Goal: Transaction & Acquisition: Purchase product/service

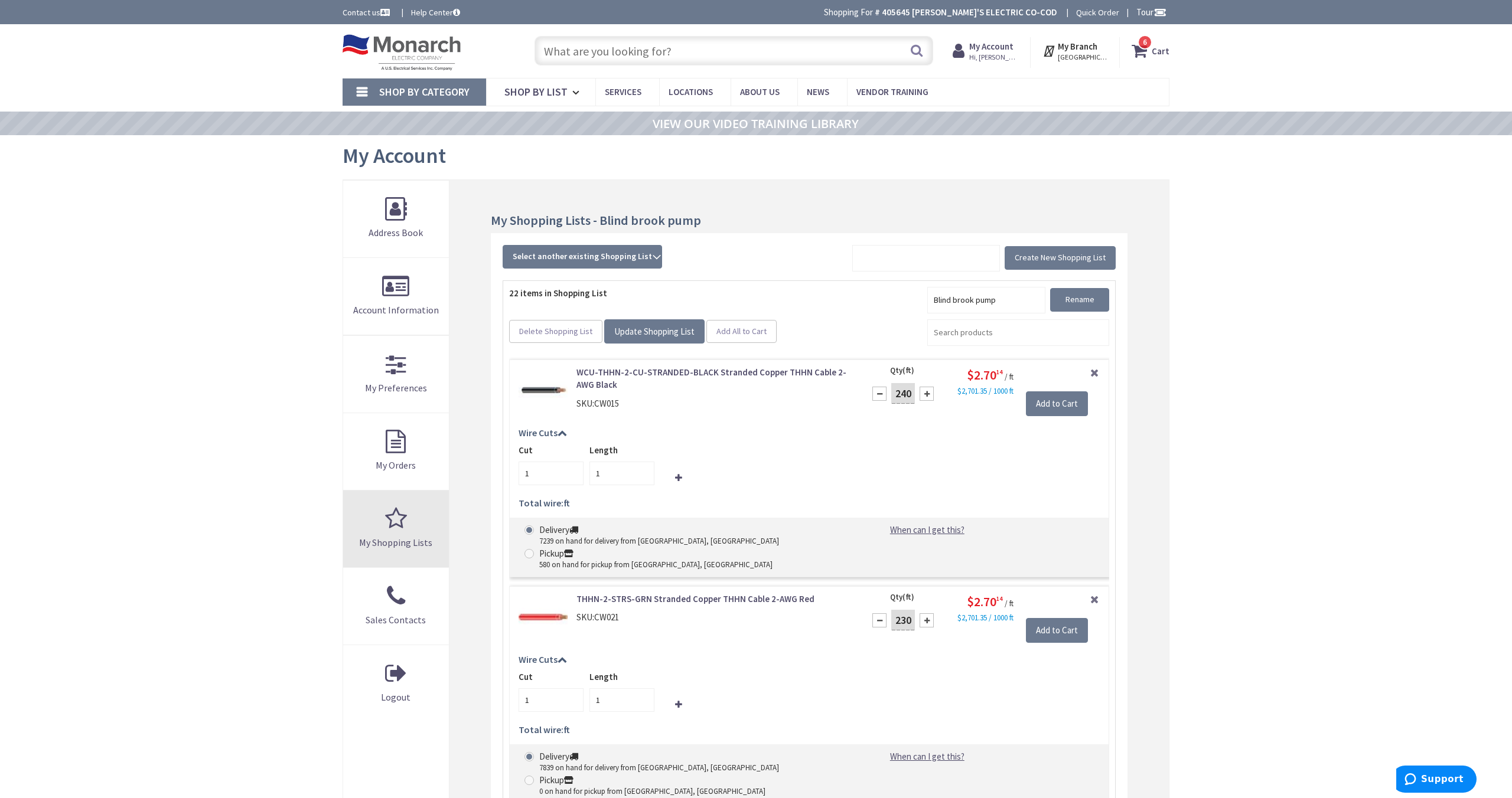
click at [392, 525] on link "My Shopping Lists" at bounding box center [396, 529] width 106 height 77
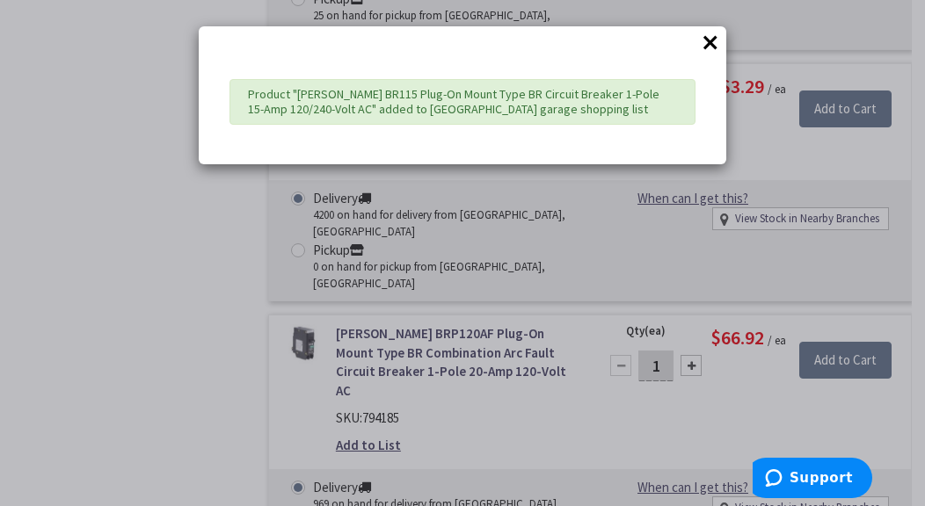
scroll to position [3617, 0]
click at [709, 44] on button "×" at bounding box center [710, 42] width 26 height 26
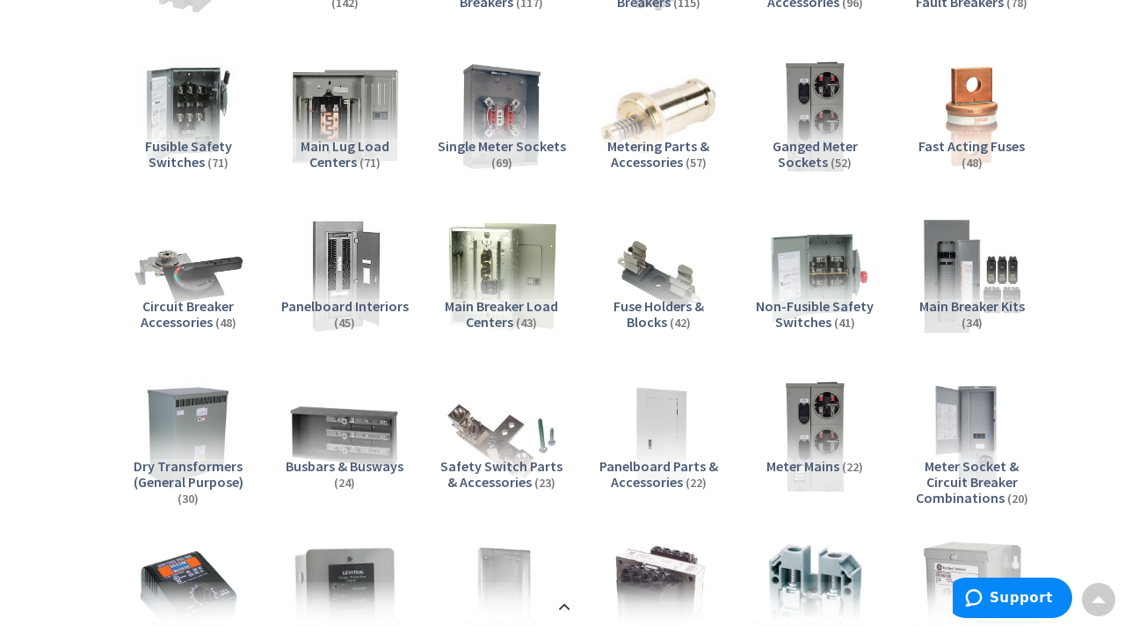
scroll to position [0, 0]
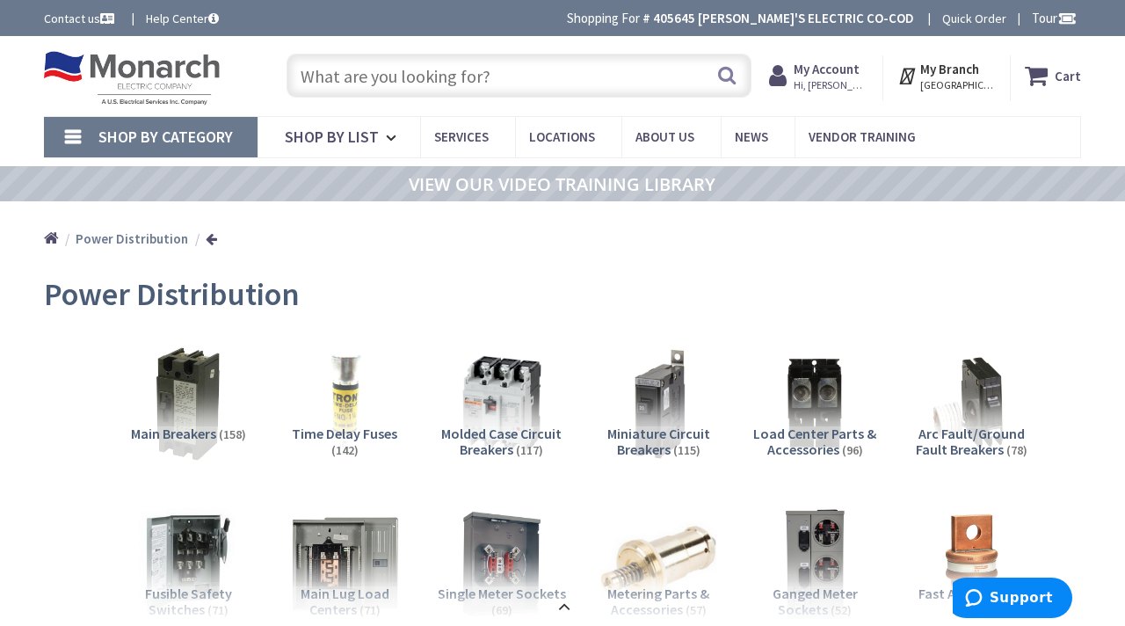
click at [831, 87] on span "Hi, [PERSON_NAME]" at bounding box center [831, 85] width 75 height 14
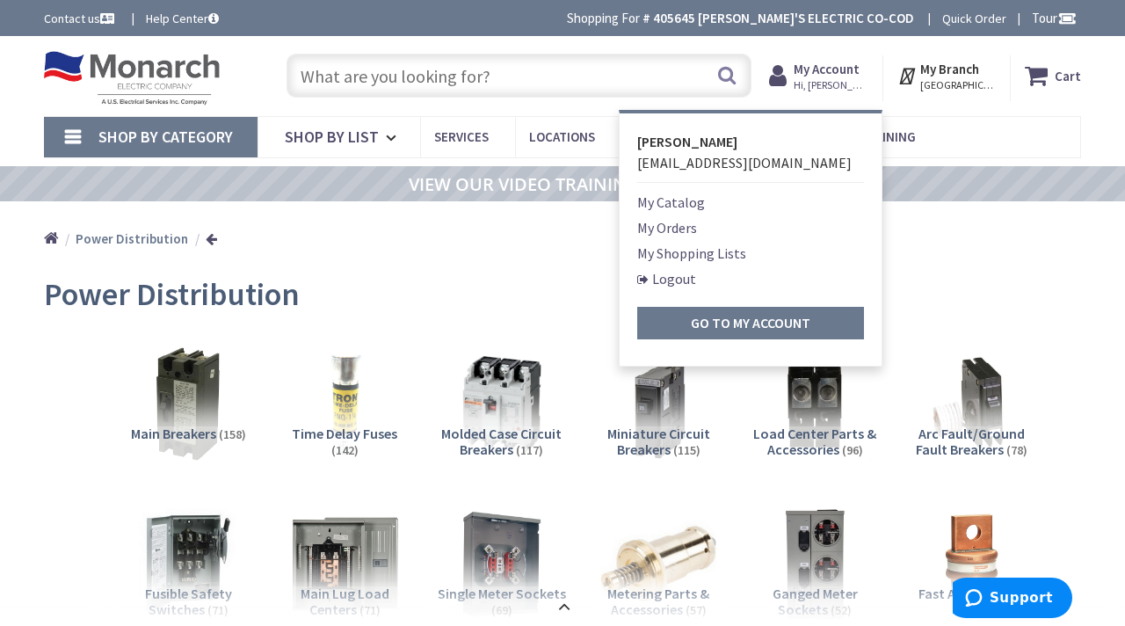
click at [924, 238] on div "Home Power Distribution" at bounding box center [562, 232] width 1125 height 62
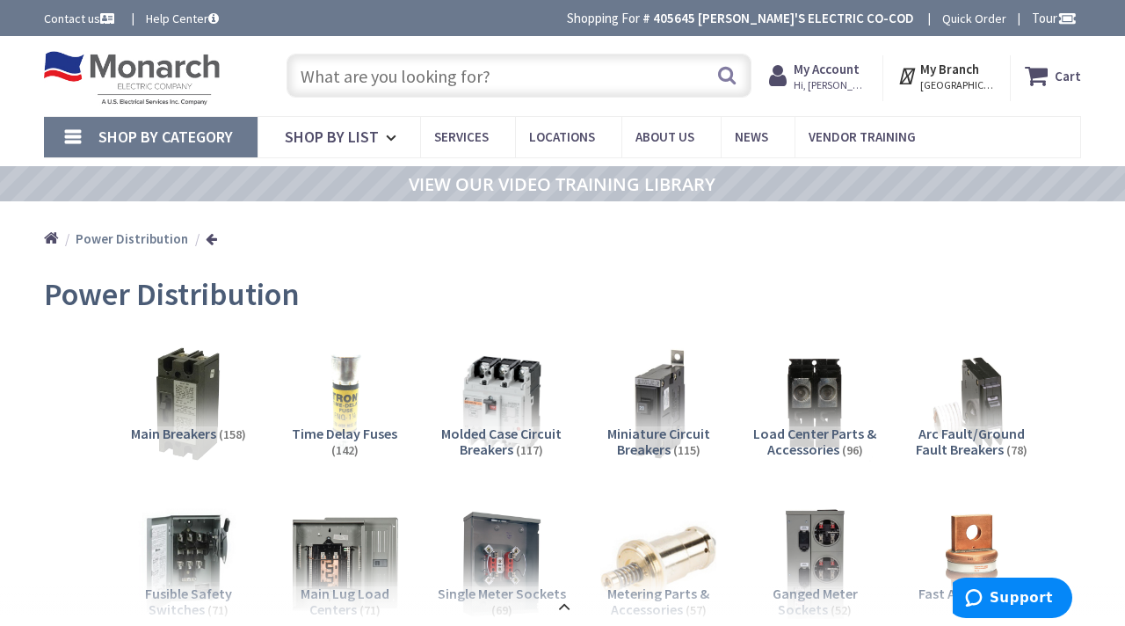
click at [215, 133] on span "Shop By Category" at bounding box center [165, 137] width 134 height 20
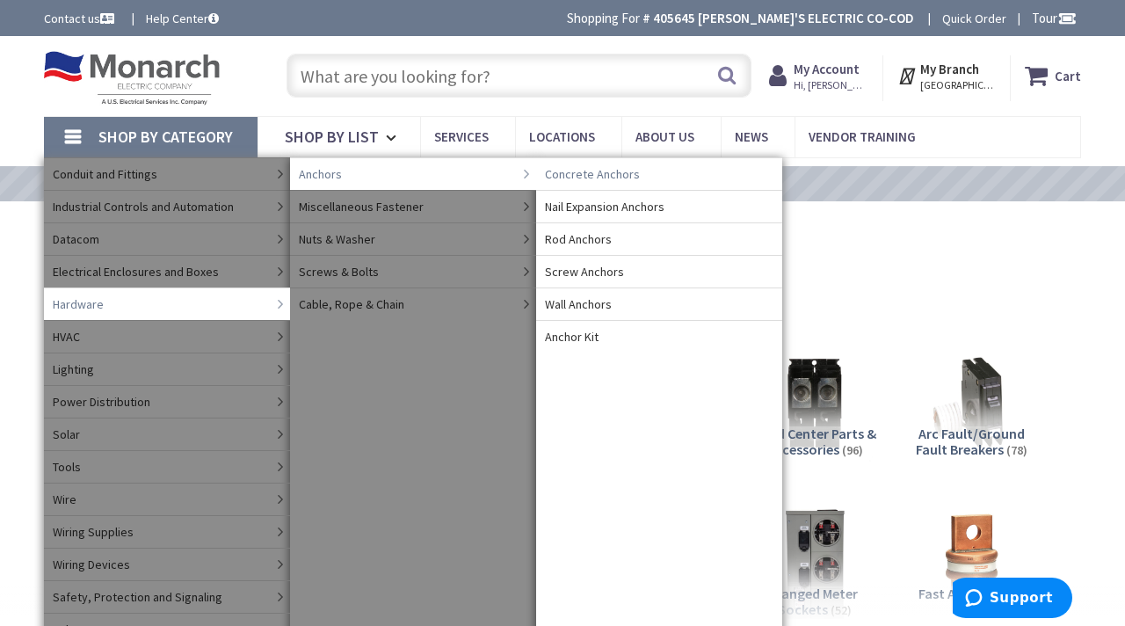
click at [567, 182] on span "Concrete Anchors" at bounding box center [592, 174] width 95 height 18
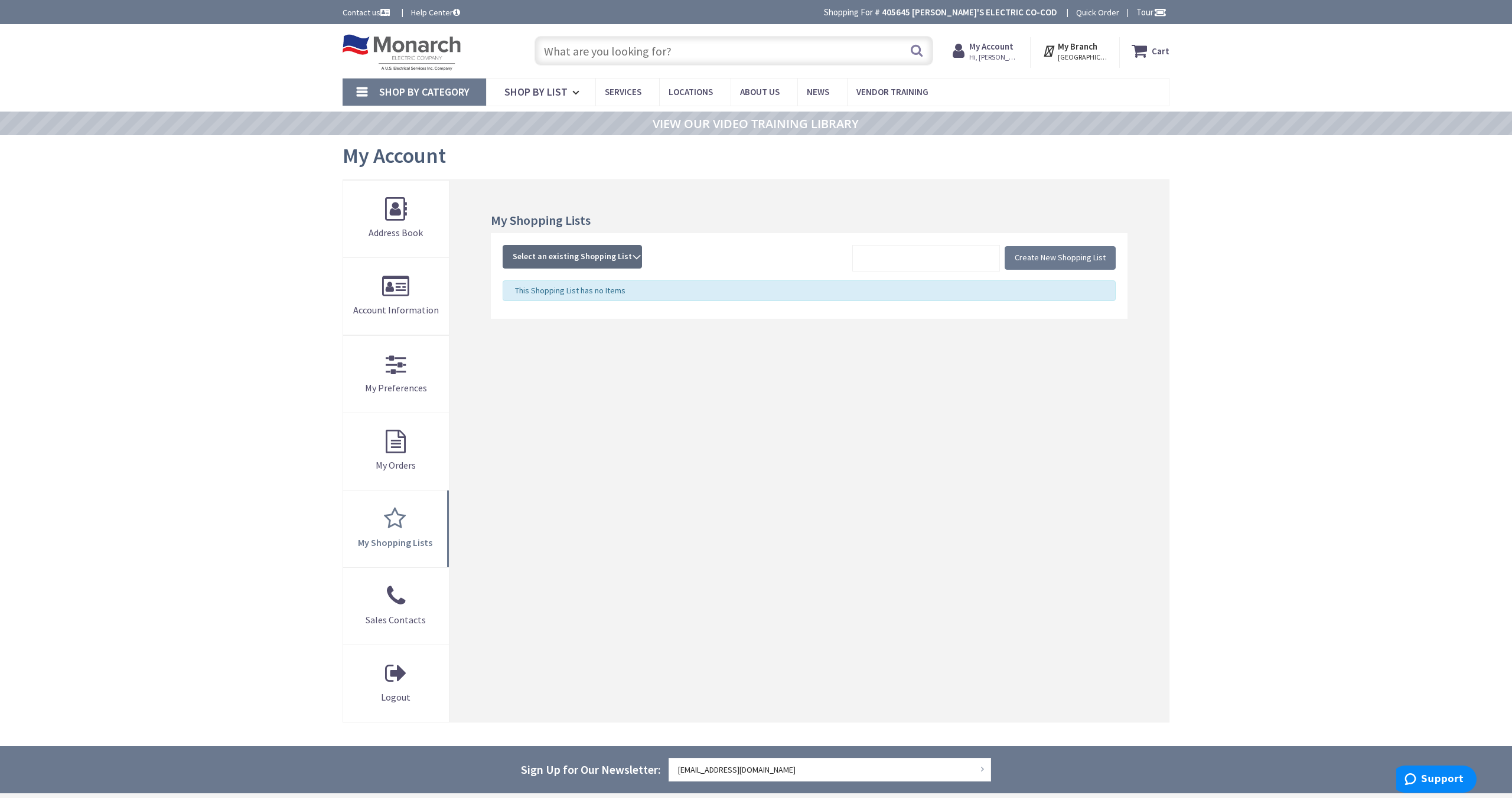
click at [523, 257] on span "Select an existing Shopping List" at bounding box center [573, 257] width 120 height 11
click at [527, 310] on link "Blind brook garage" at bounding box center [573, 309] width 138 height 27
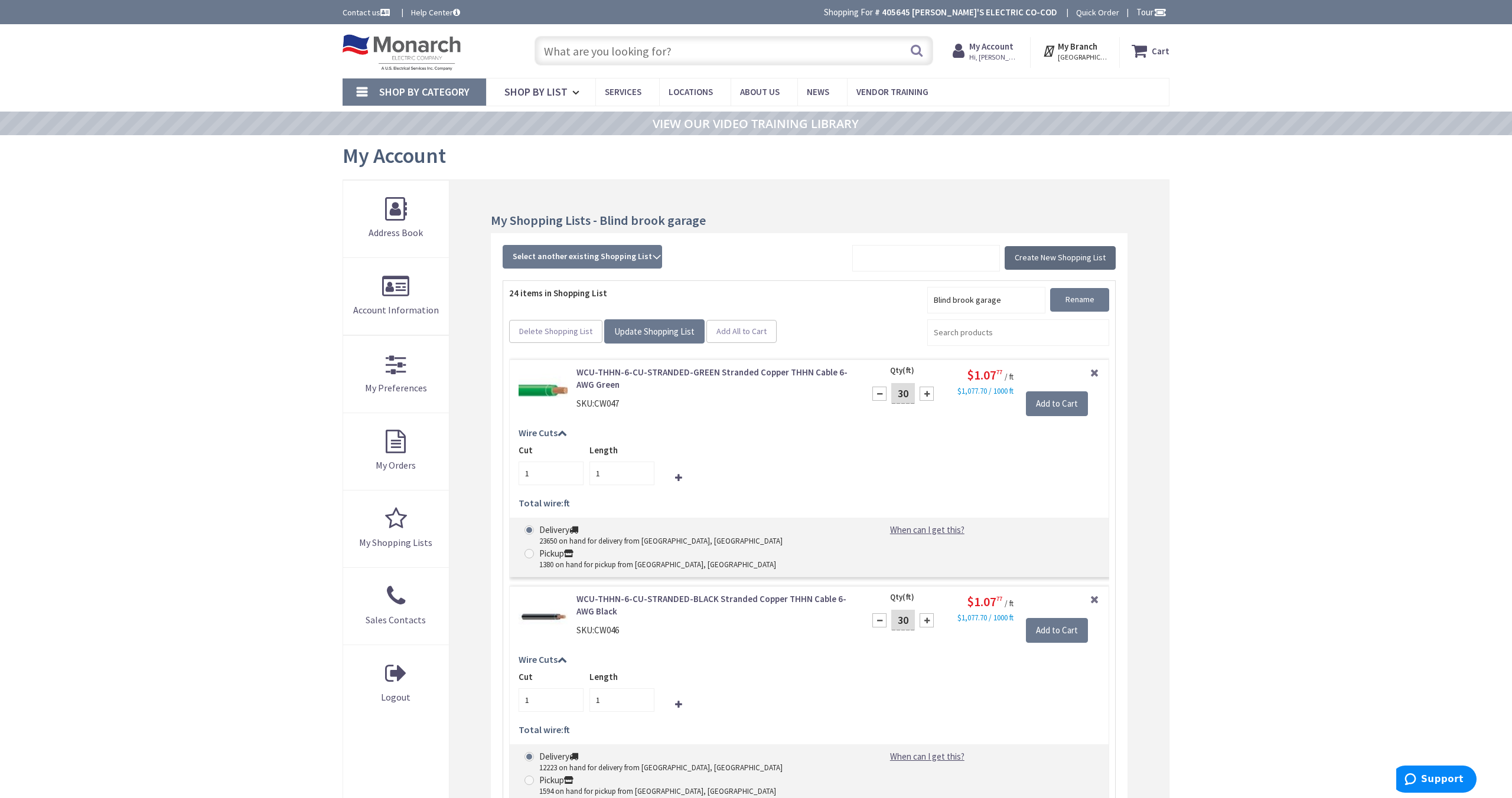
click at [1089, 261] on span "Create New Shopping List" at bounding box center [1060, 257] width 91 height 11
click at [395, 523] on link "My Shopping Lists" at bounding box center [396, 529] width 106 height 77
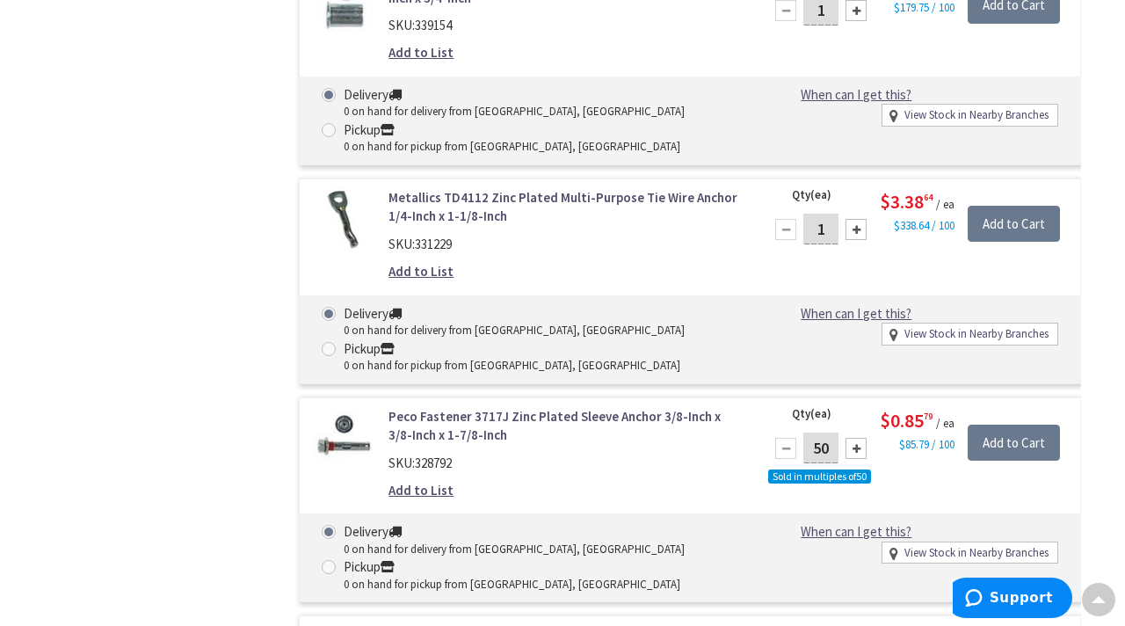
scroll to position [14698, 0]
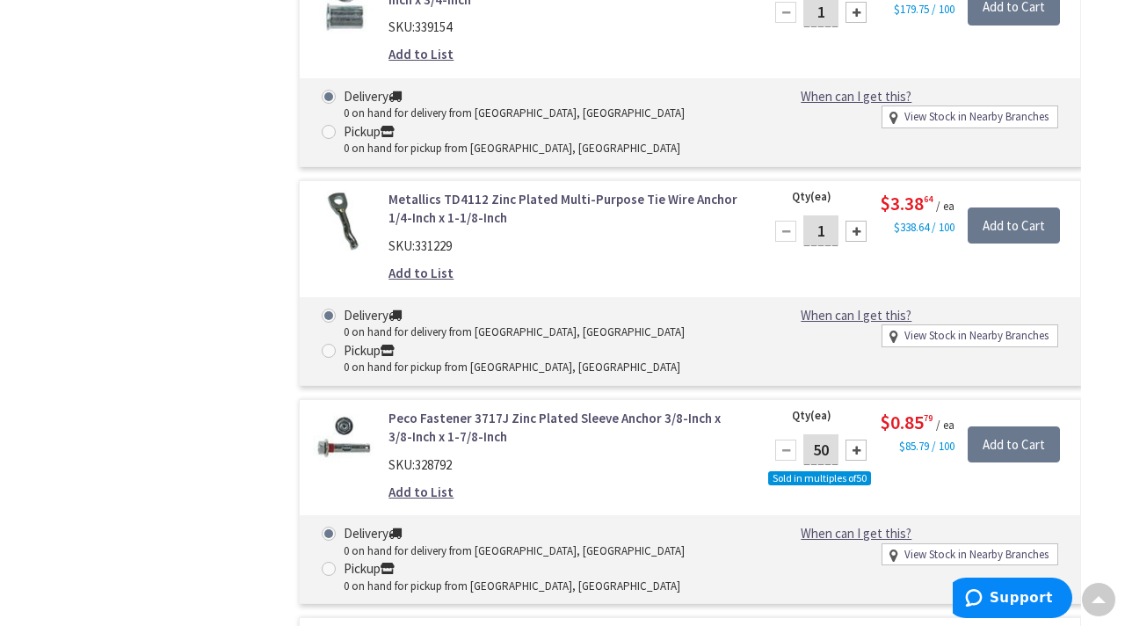
click at [343, 252] on img at bounding box center [344, 221] width 62 height 62
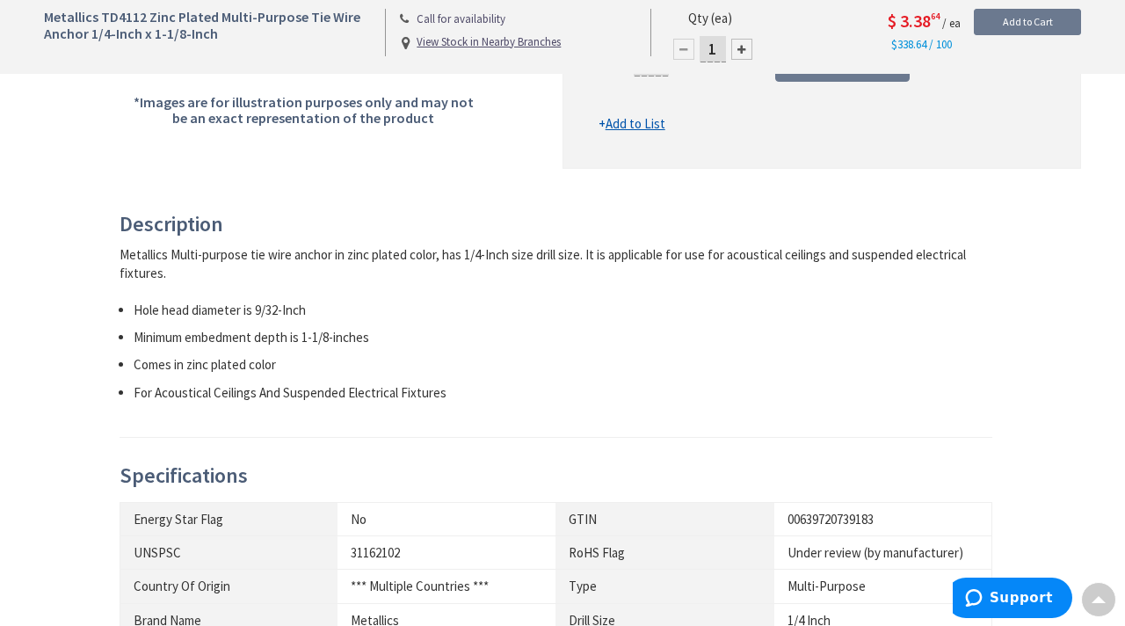
scroll to position [565, 0]
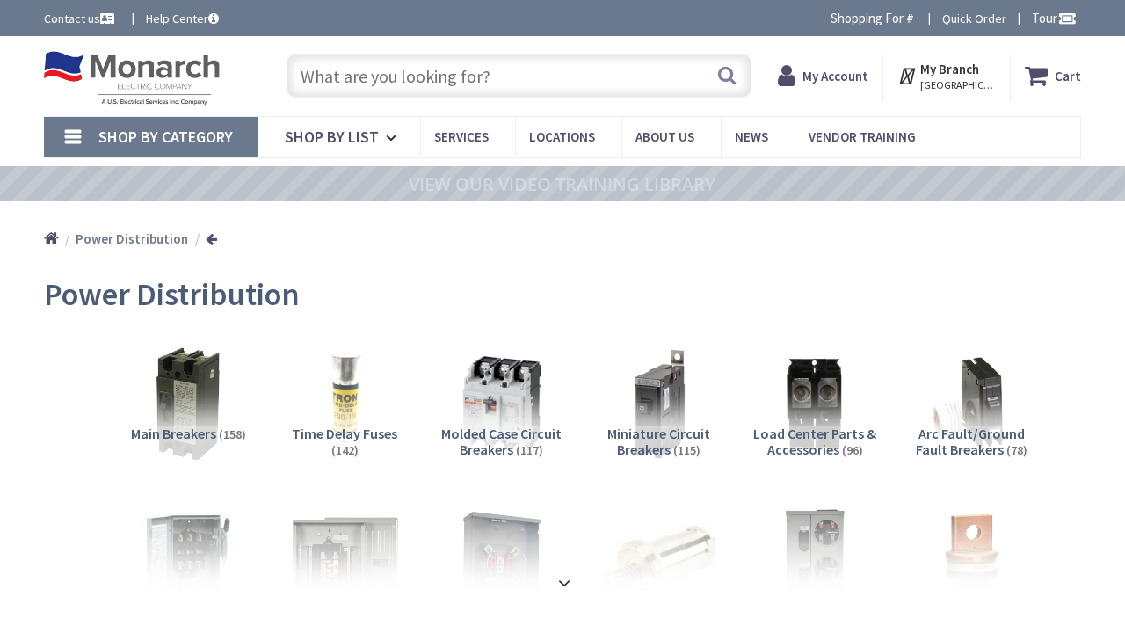
click at [222, 148] on link "Shop By Category" at bounding box center [151, 137] width 214 height 40
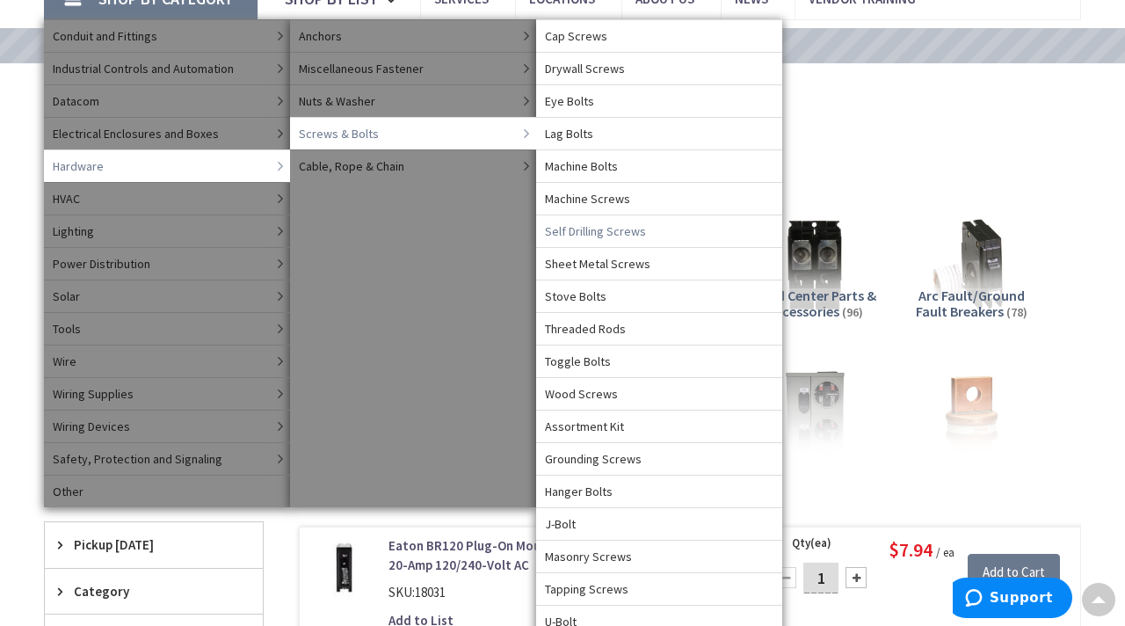
scroll to position [105, 0]
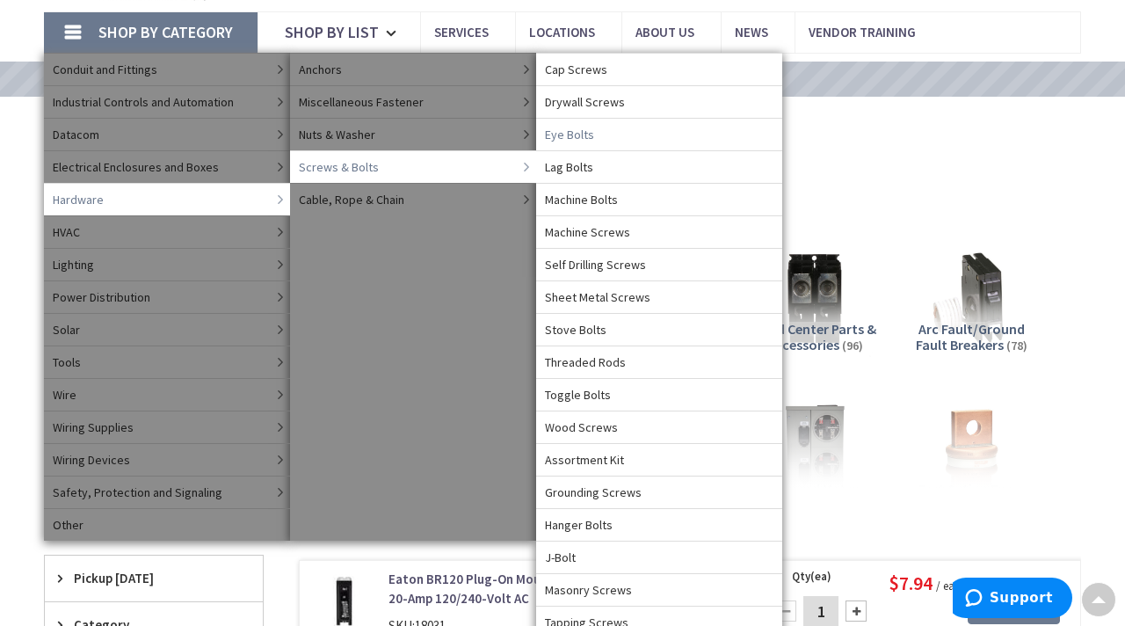
click at [580, 137] on span "Eye Bolts" at bounding box center [569, 135] width 49 height 18
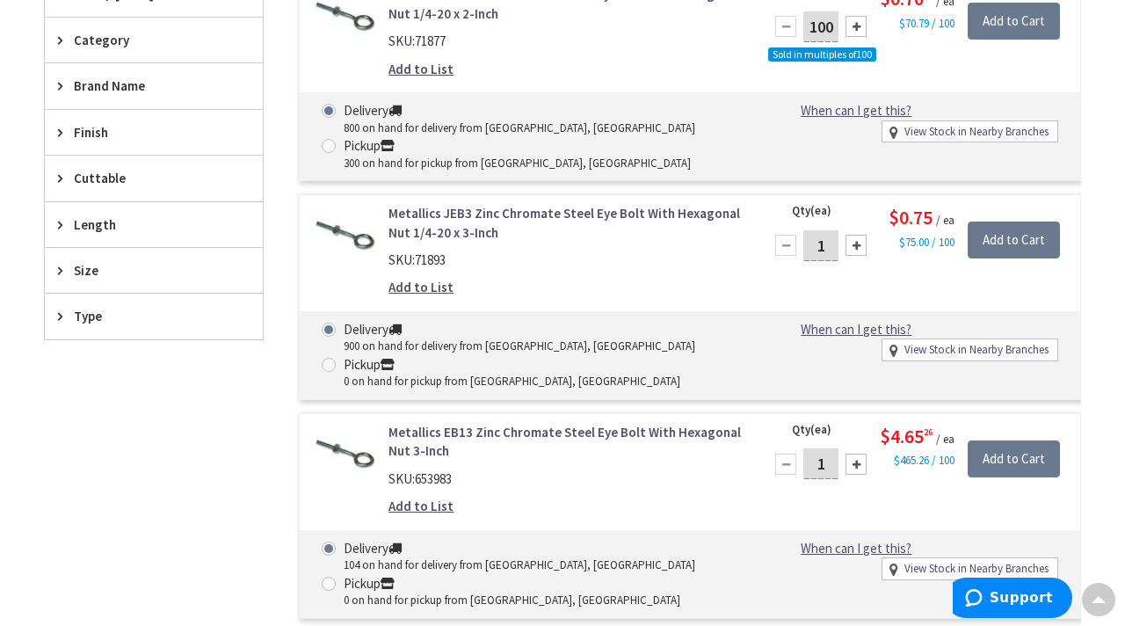
scroll to position [590, 0]
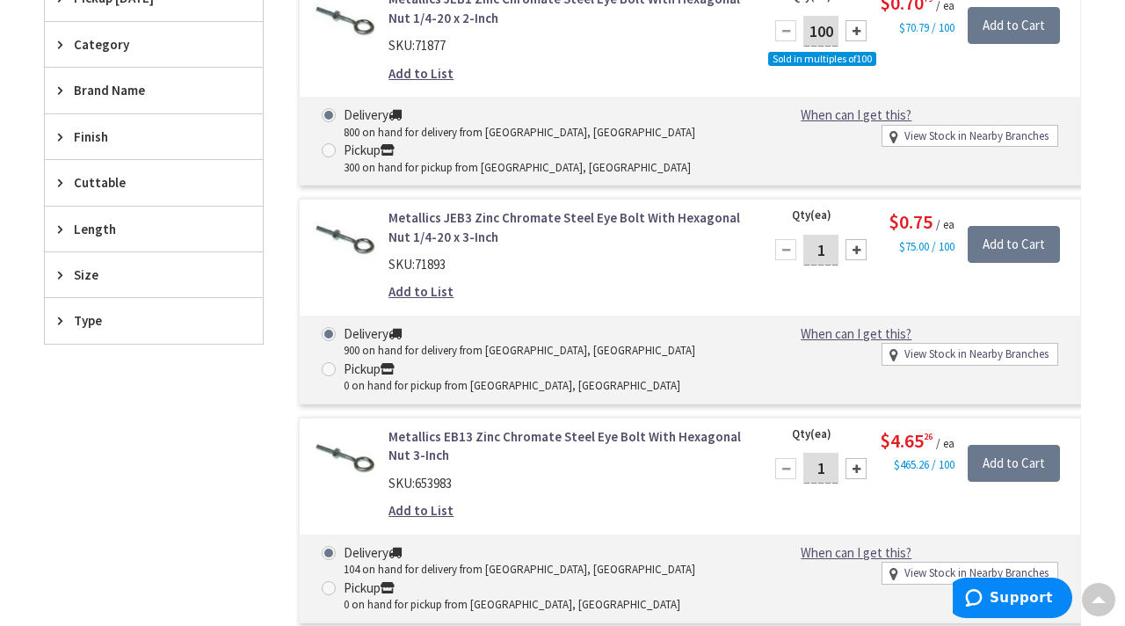
click at [63, 266] on div "Size" at bounding box center [154, 274] width 218 height 45
click at [76, 337] on span "1/4 Inch" at bounding box center [154, 339] width 218 height 30
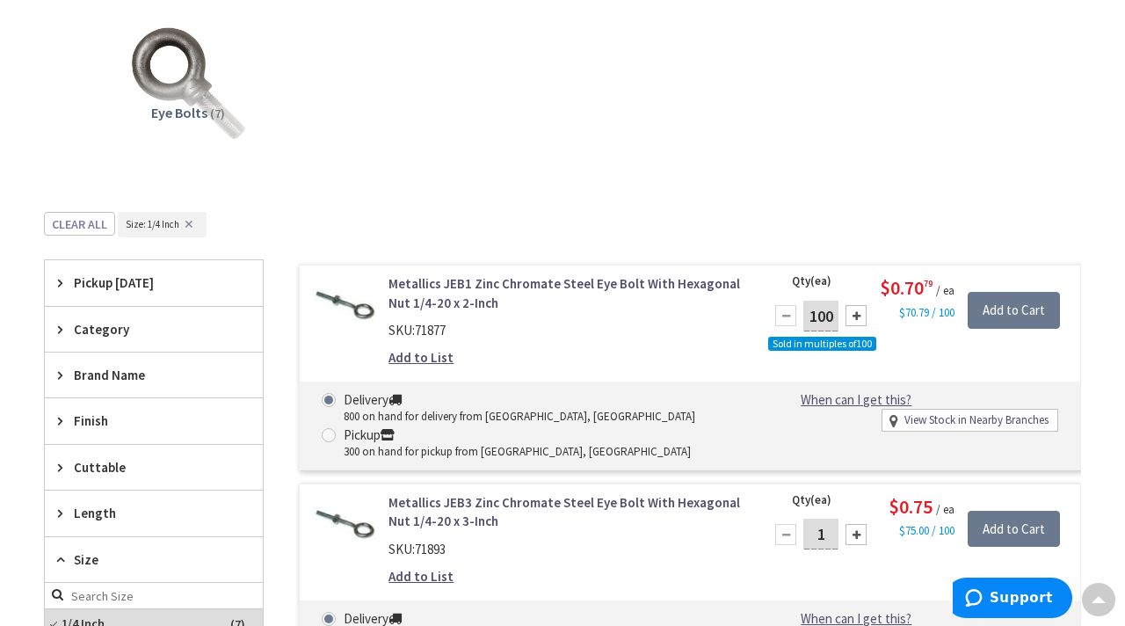
scroll to position [317, 0]
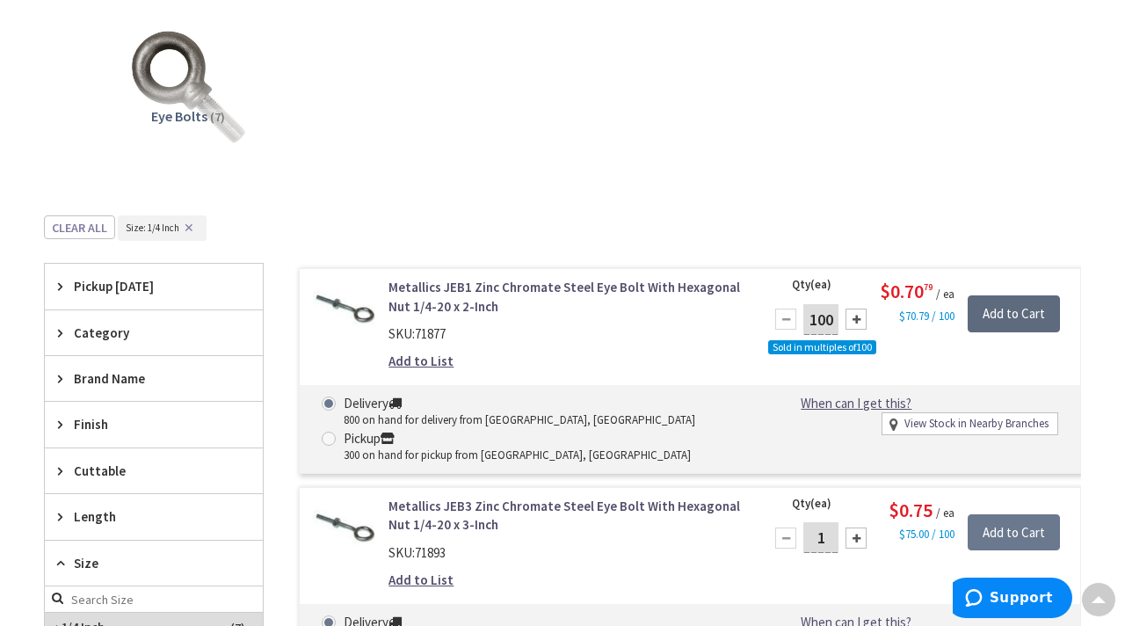
click at [991, 310] on input "Add to Cart" at bounding box center [1014, 313] width 92 height 37
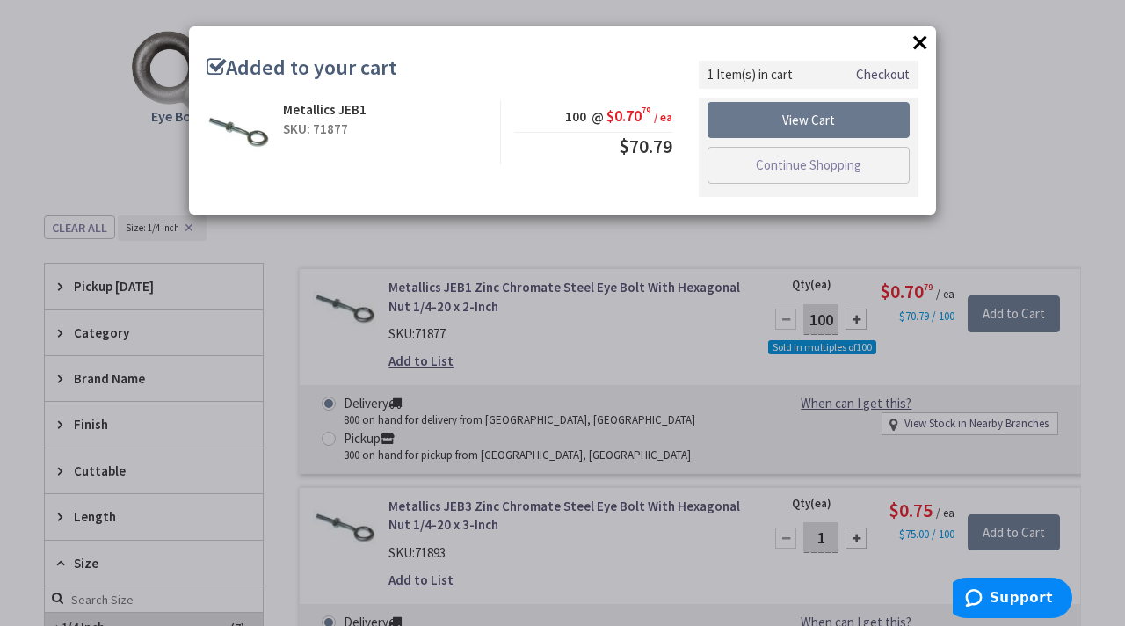
click at [924, 40] on button "×" at bounding box center [920, 42] width 26 height 26
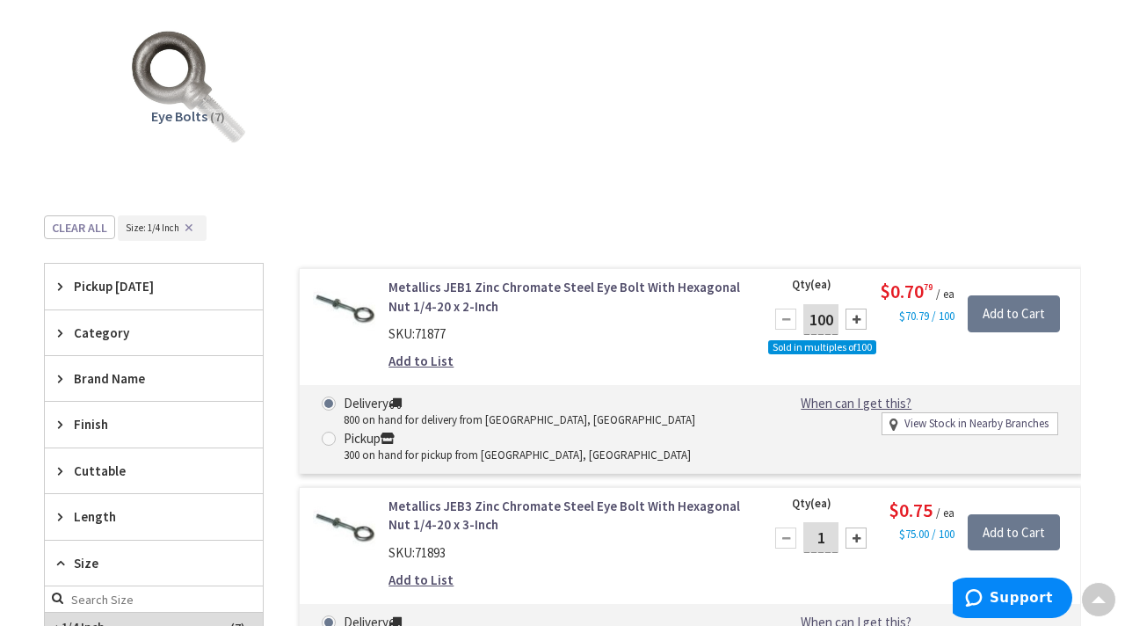
click at [408, 368] on link "Add to List" at bounding box center [420, 361] width 65 height 18
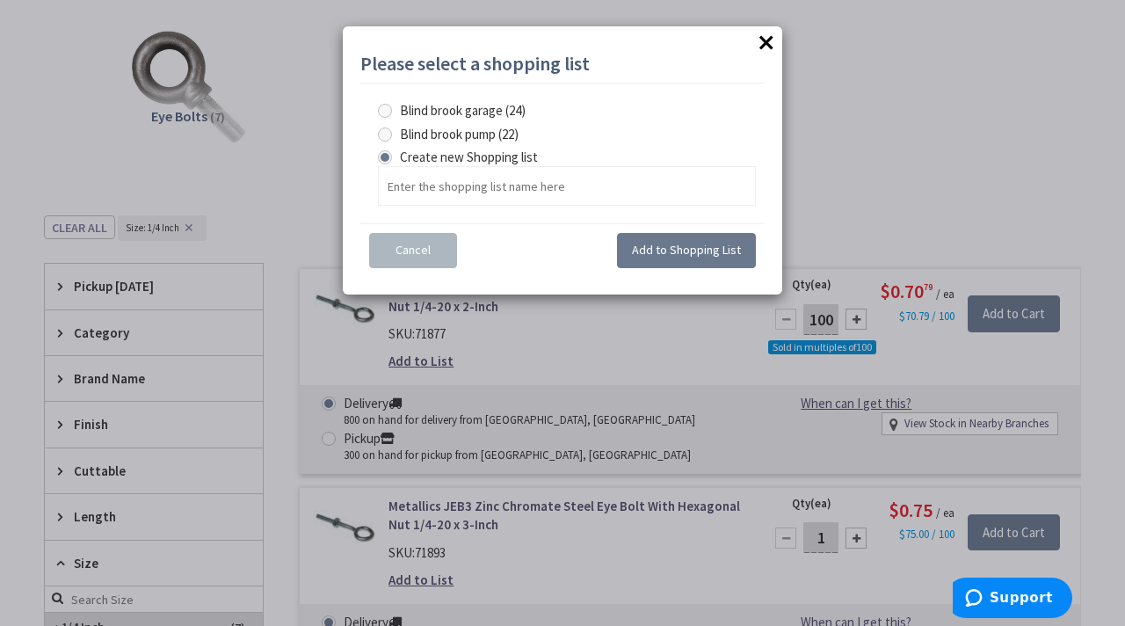
click at [461, 112] on span "Blind brook garage (24)" at bounding box center [463, 110] width 126 height 17
click at [394, 112] on garage "Blind brook garage (24)" at bounding box center [387, 110] width 11 height 11
radio garage "true"
click at [667, 254] on span "Add to Shopping List" at bounding box center [686, 250] width 109 height 16
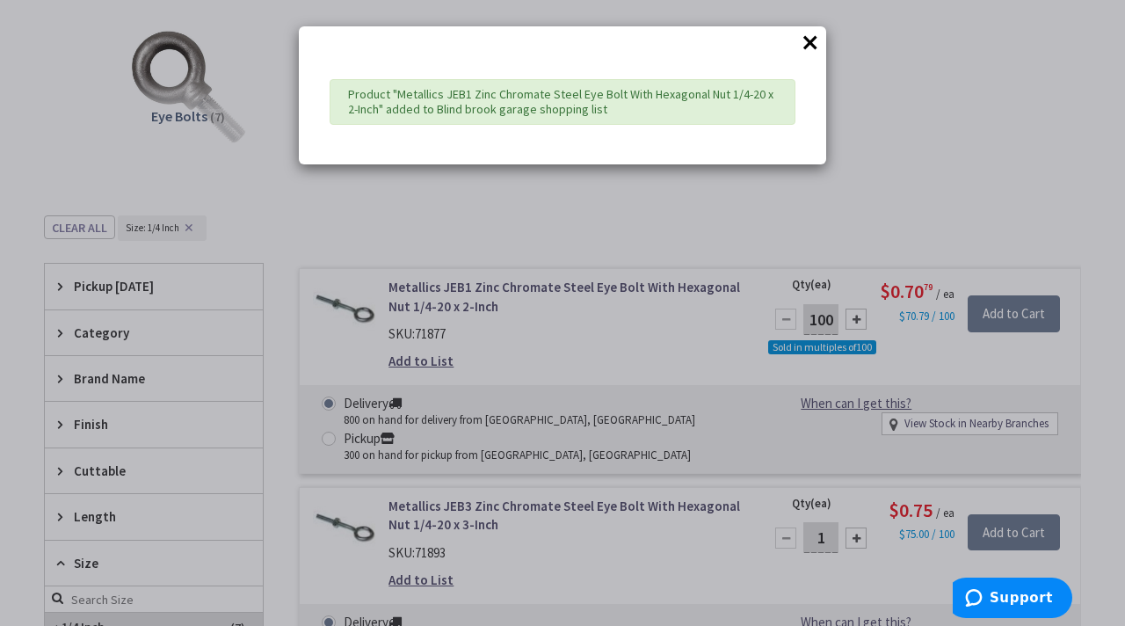
click at [947, 128] on div "× Product "Metallics JEB1 Zinc Chromate Steel Eye Bolt With Hexagonal Nut 1/4-2…" at bounding box center [562, 313] width 1125 height 626
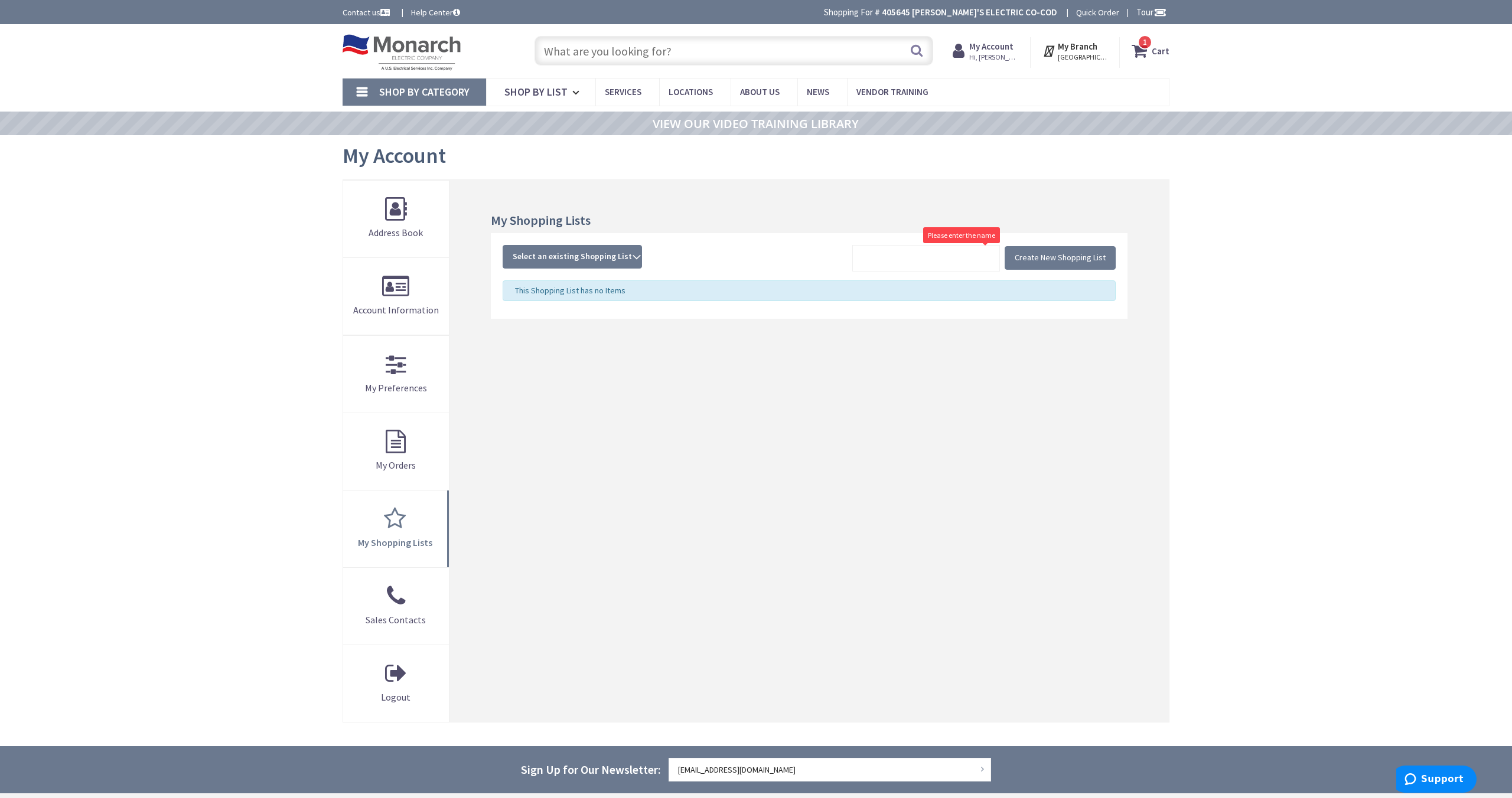
click at [446, 96] on span "Shop By Category" at bounding box center [424, 92] width 90 height 13
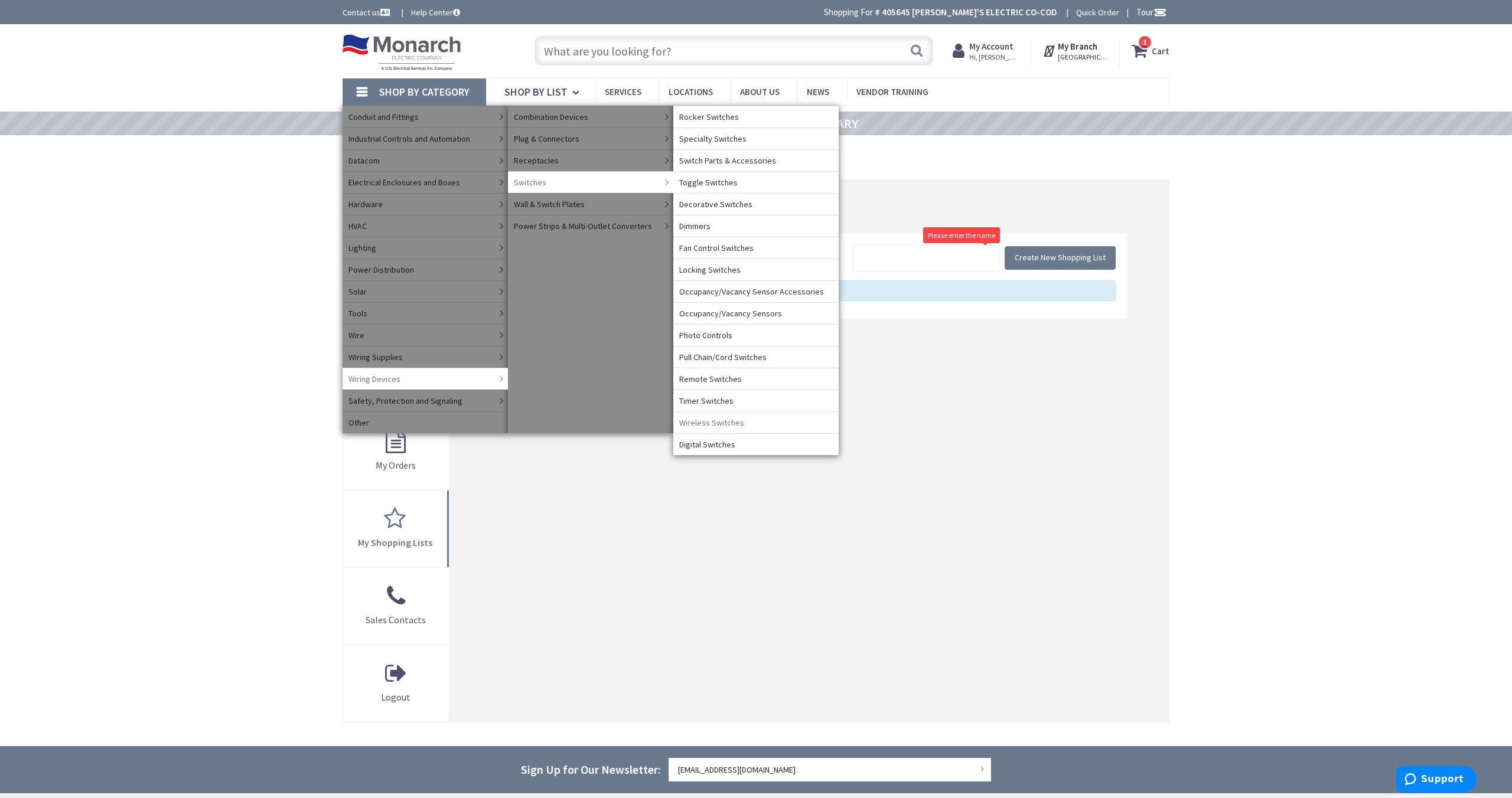
click at [728, 425] on span "Wireless Switches" at bounding box center [712, 423] width 65 height 12
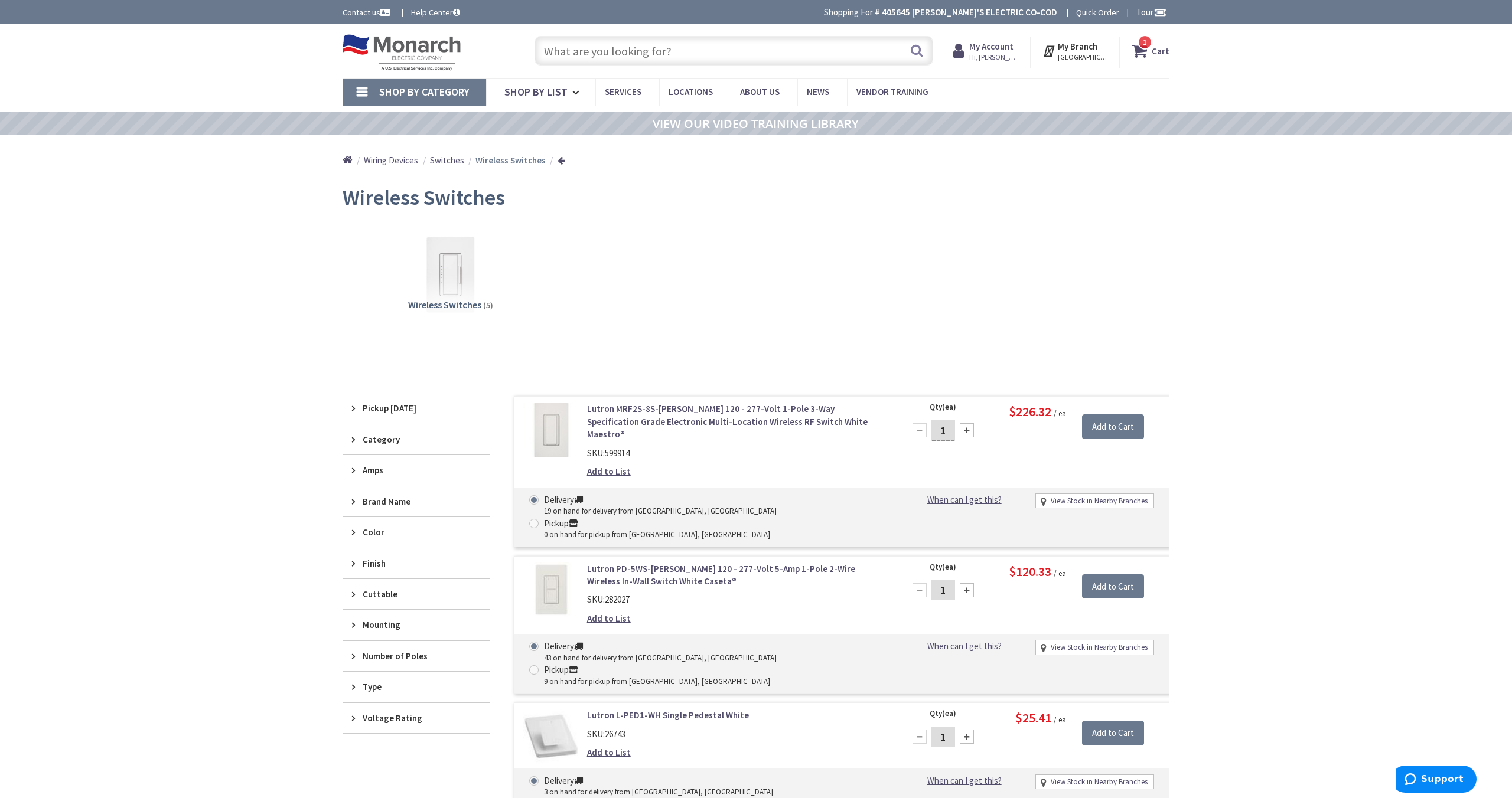
click at [706, 50] on input "text" at bounding box center [733, 51] width 398 height 30
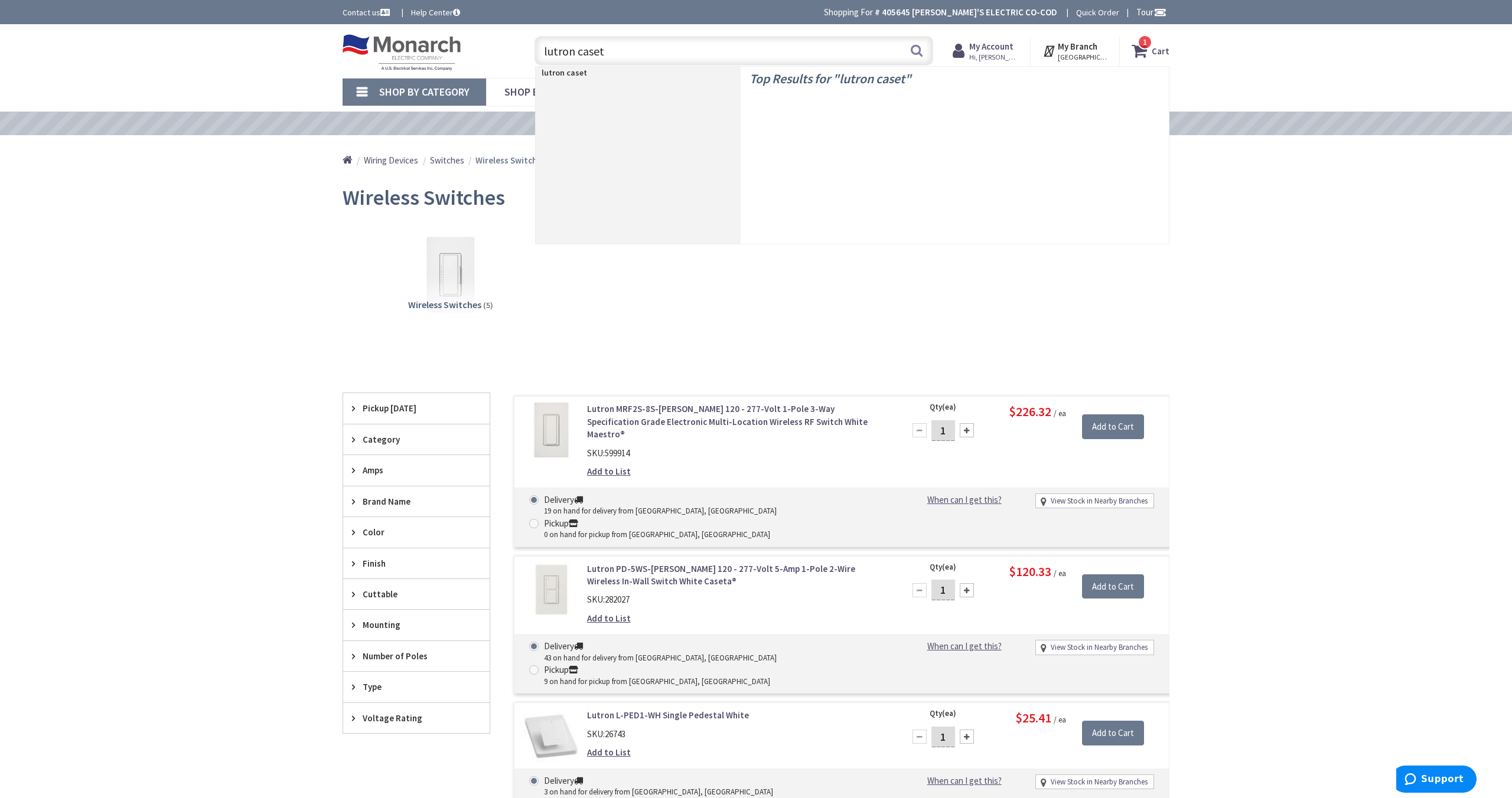
type input "lutron caseta"
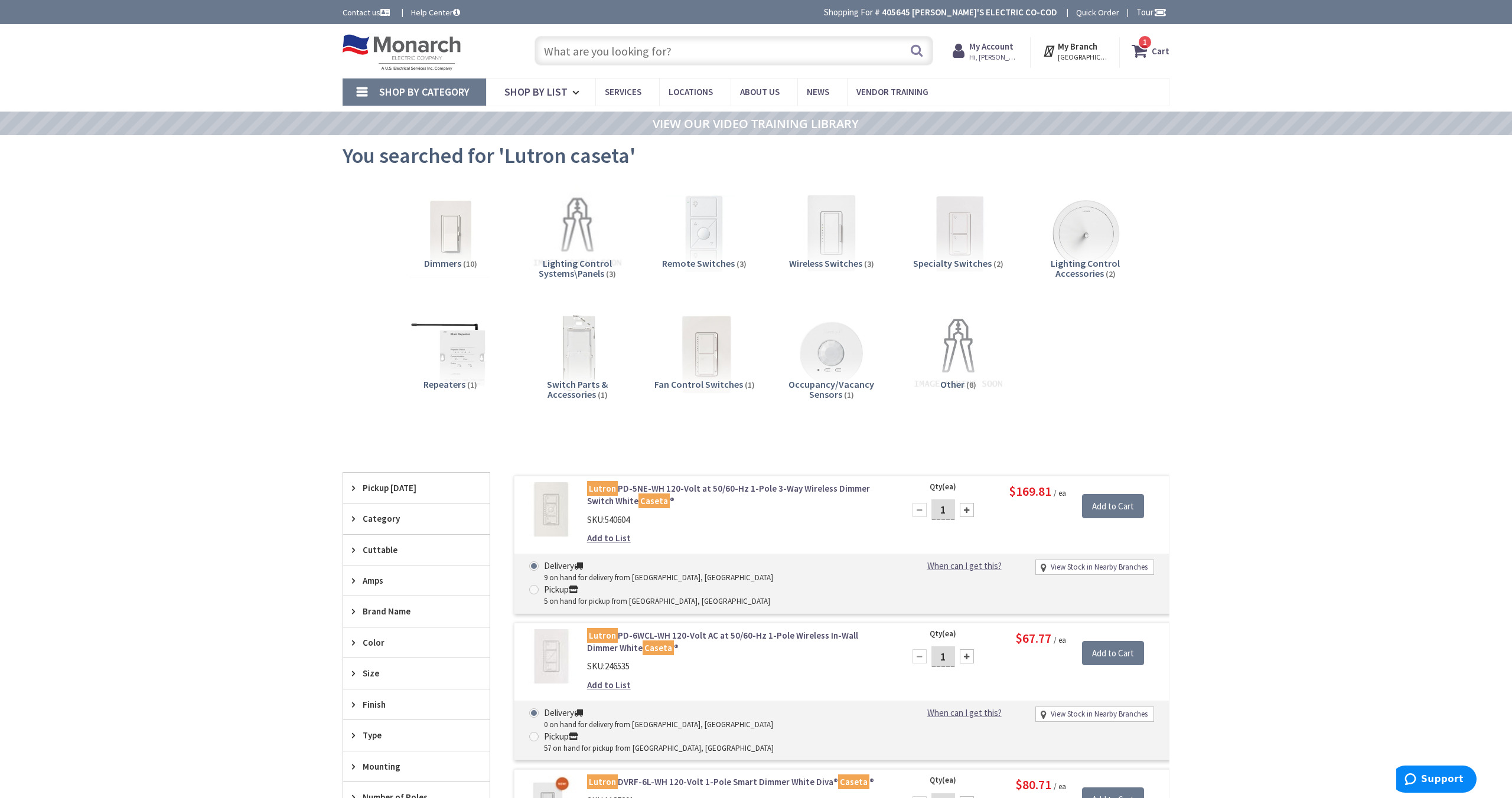
click at [440, 99] on link "Shop By Category" at bounding box center [415, 92] width 144 height 27
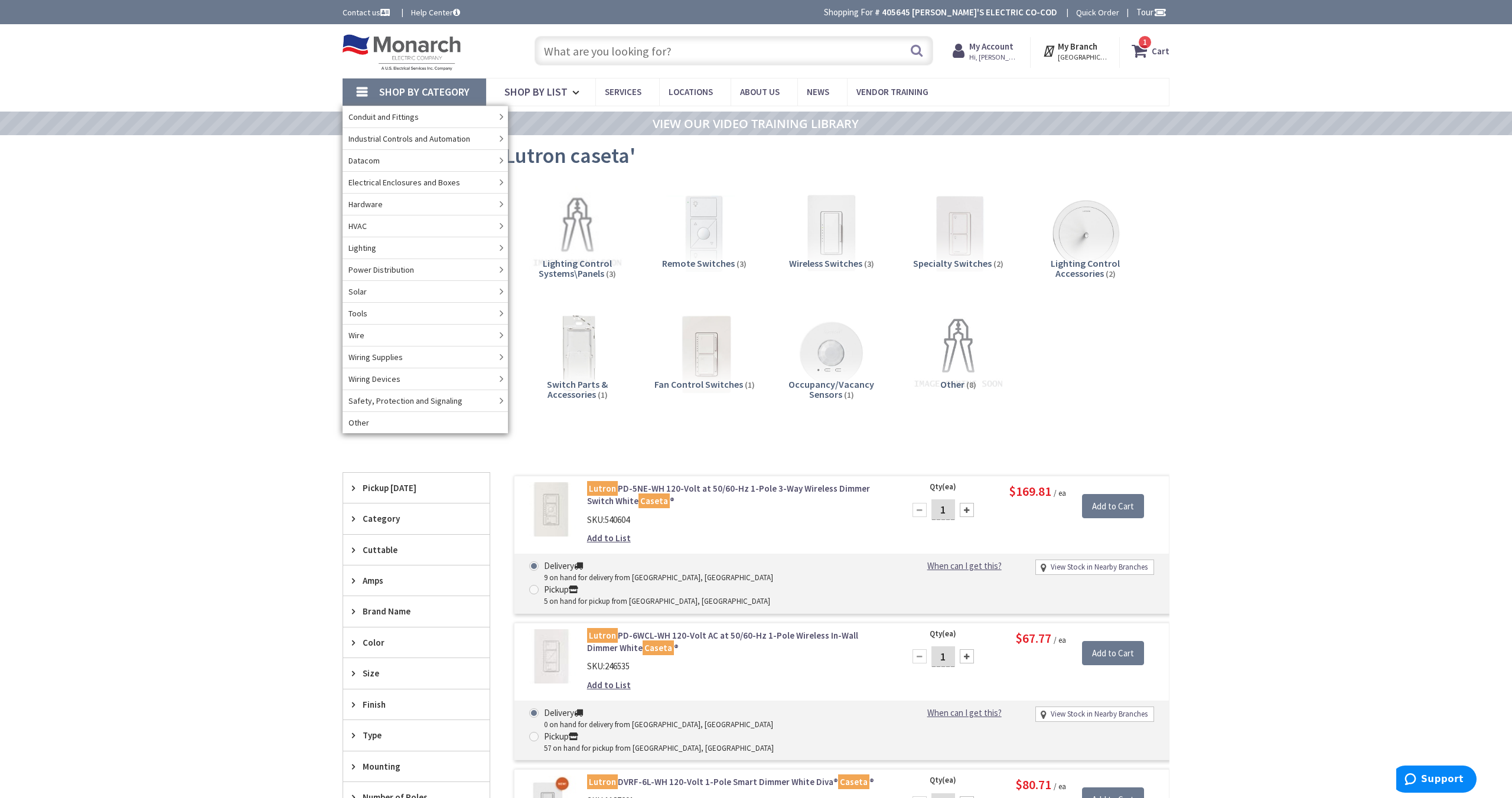
click at [251, 89] on div "Shop By Category Conduit and Fittings Cable Tray & Accessories Cable Trays Cabl…" at bounding box center [756, 91] width 1512 height 28
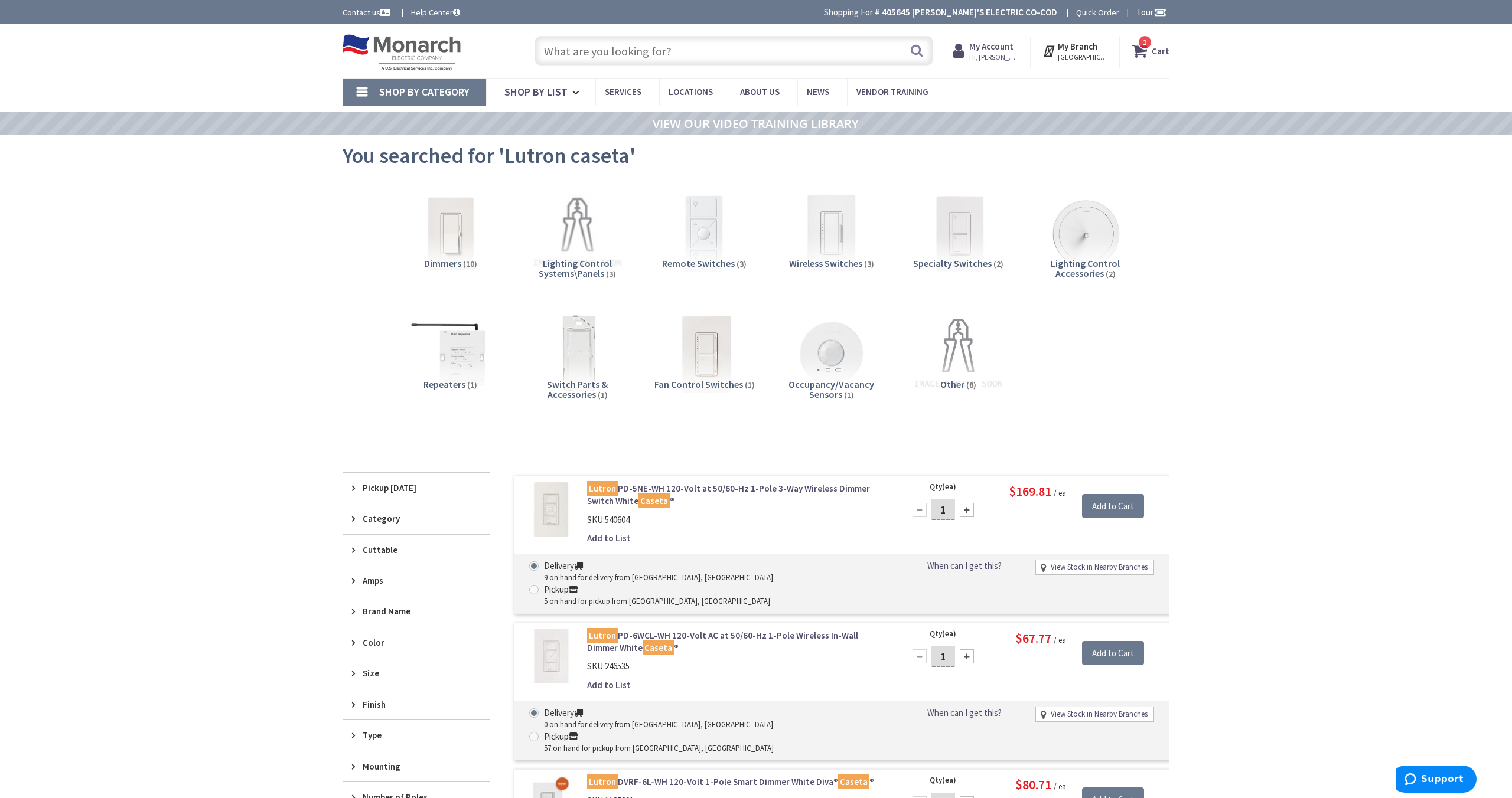
click at [447, 239] on img at bounding box center [450, 233] width 107 height 107
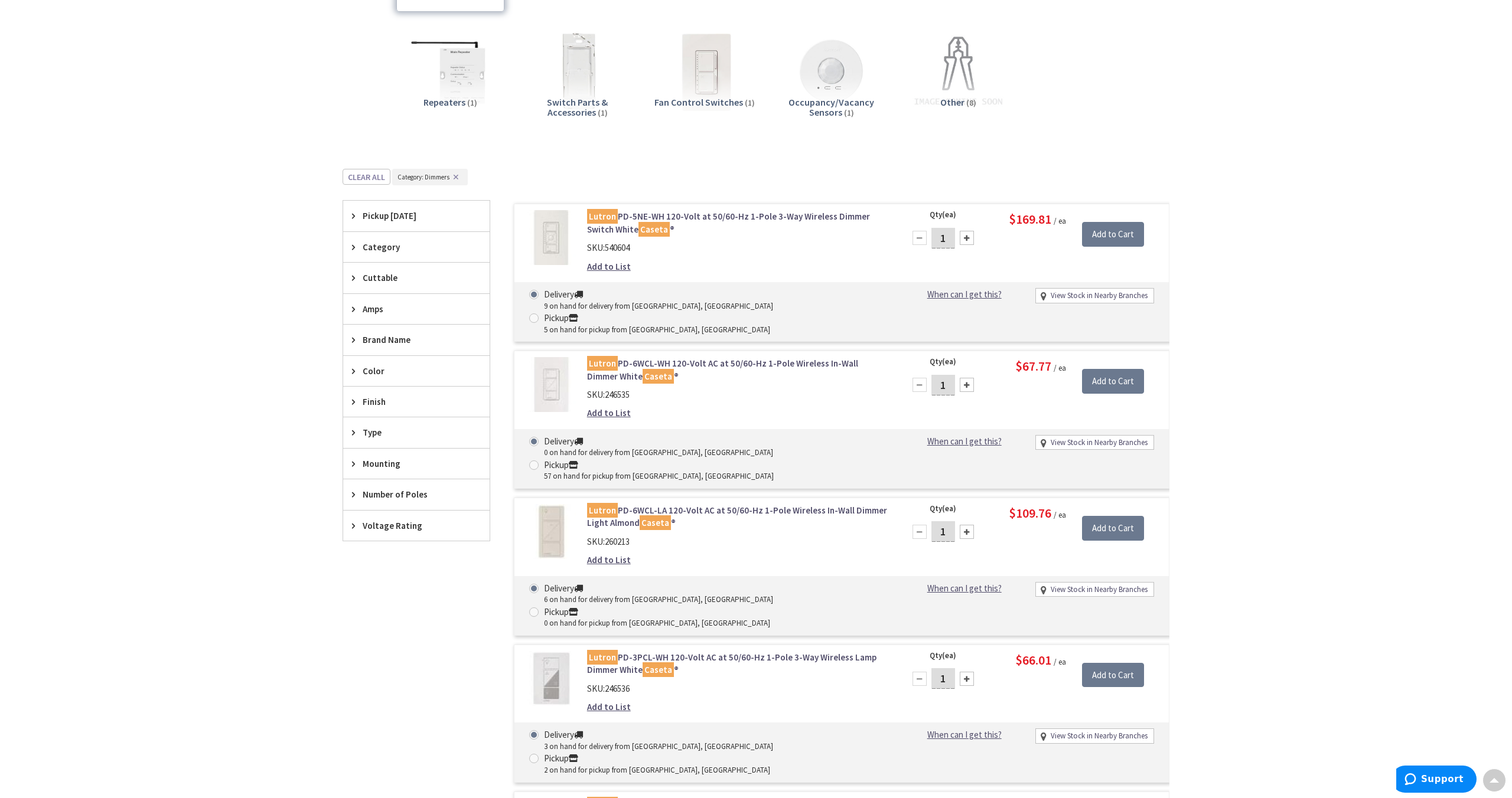
scroll to position [283, 0]
click at [657, 214] on link "Lutron PD-5NE-WH 120-Volt at 50/60-Hz 1-Pole 3-Way Wireless Dimmer Switch White…" at bounding box center [737, 222] width 300 height 26
